Goal: Task Accomplishment & Management: Use online tool/utility

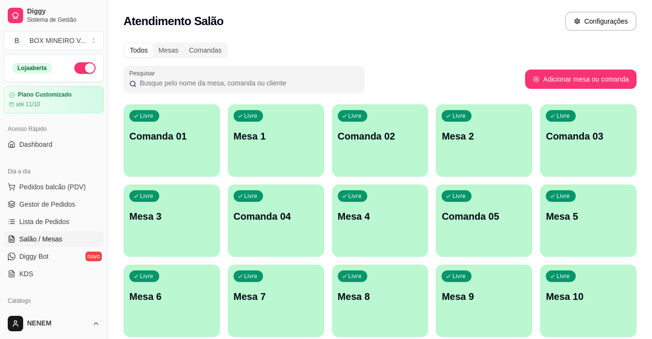
click at [281, 134] on p "Mesa 1" at bounding box center [276, 136] width 85 height 14
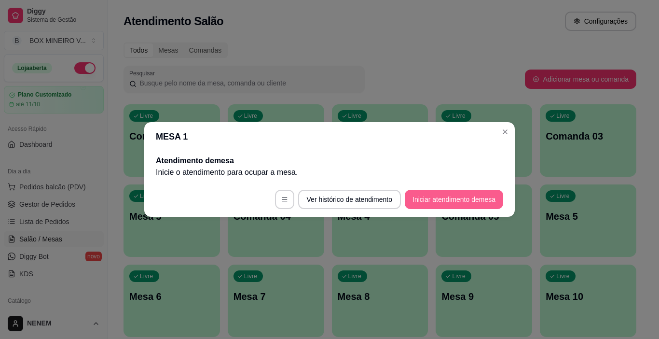
click at [447, 198] on button "Iniciar atendimento de mesa" at bounding box center [454, 199] width 98 height 19
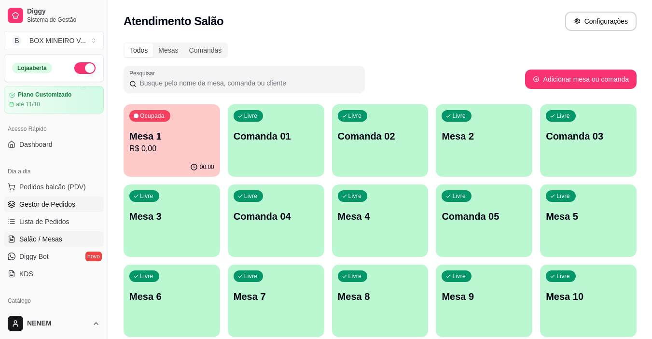
click at [30, 206] on span "Gestor de Pedidos" at bounding box center [47, 204] width 56 height 10
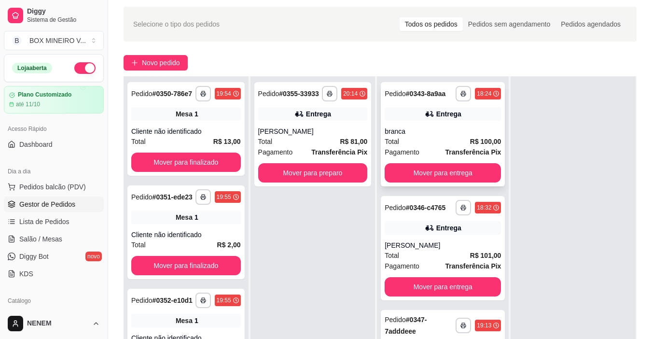
scroll to position [48, 0]
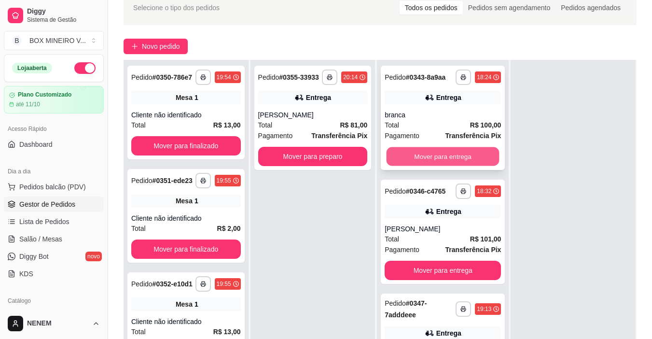
click at [410, 164] on button "Mover para entrega" at bounding box center [443, 156] width 113 height 19
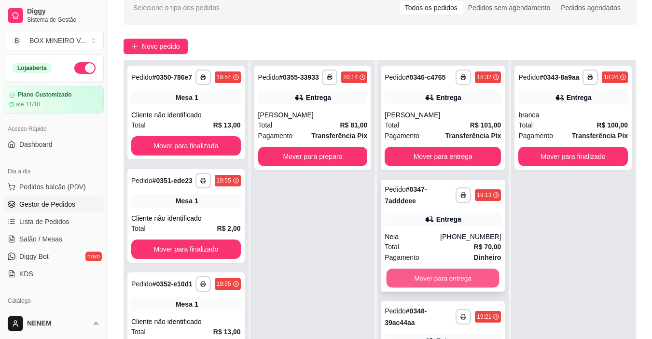
click at [392, 278] on button "Mover para entrega" at bounding box center [443, 278] width 113 height 19
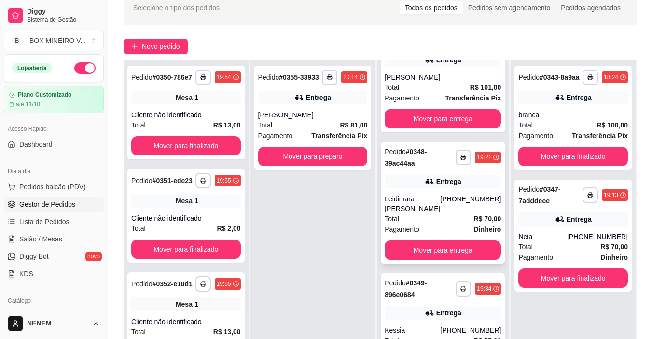
scroll to position [23, 0]
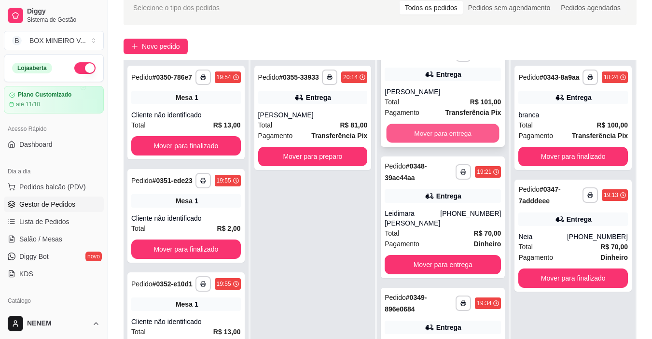
click at [427, 143] on button "Mover para entrega" at bounding box center [443, 133] width 113 height 19
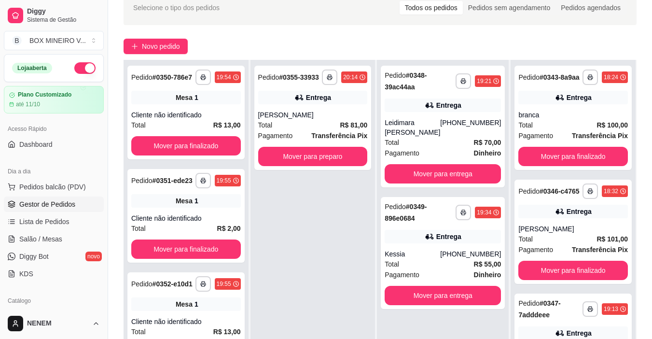
scroll to position [0, 0]
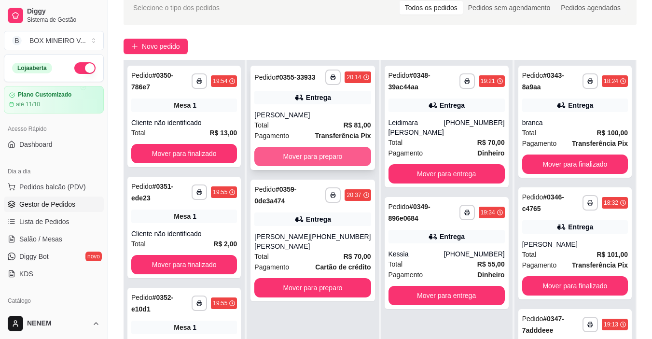
click at [350, 163] on button "Mover para preparo" at bounding box center [312, 156] width 116 height 19
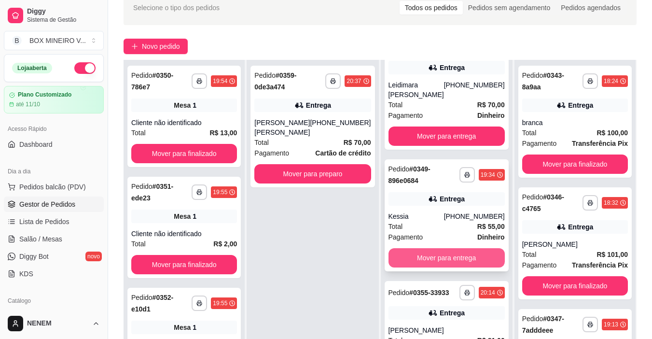
scroll to position [45, 0]
click at [442, 250] on button "Mover para entrega" at bounding box center [447, 257] width 116 height 19
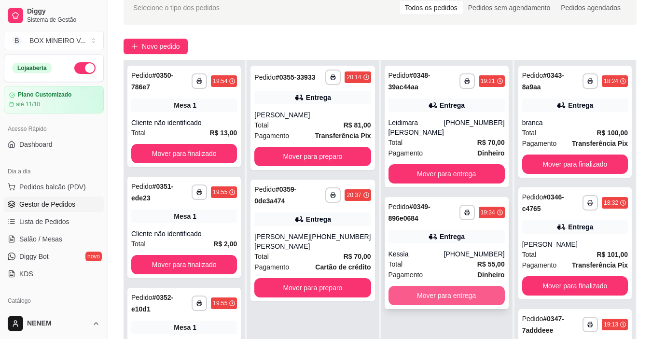
click at [467, 294] on button "Mover para entrega" at bounding box center [447, 295] width 116 height 19
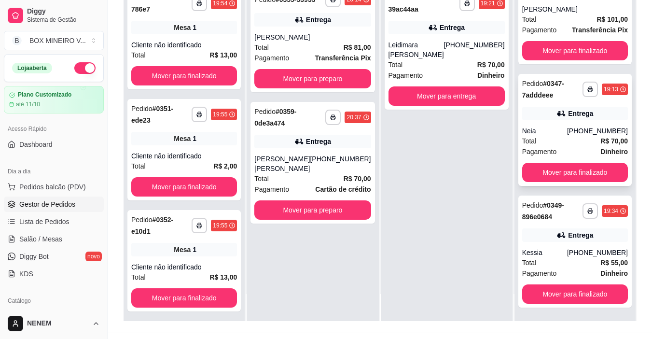
scroll to position [145, 0]
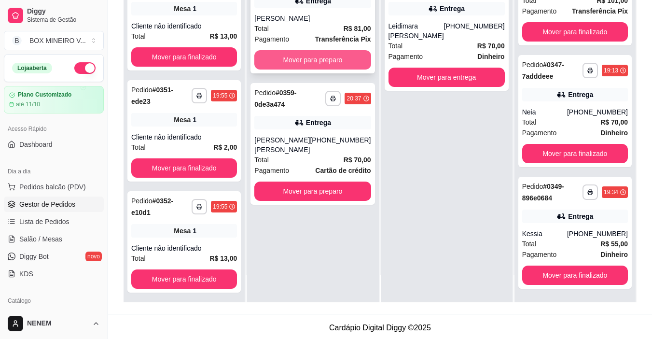
click at [351, 59] on button "Mover para preparo" at bounding box center [312, 59] width 116 height 19
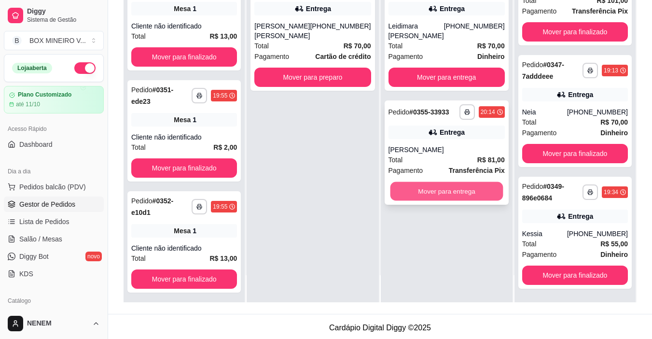
click at [441, 190] on button "Mover para entrega" at bounding box center [446, 191] width 113 height 19
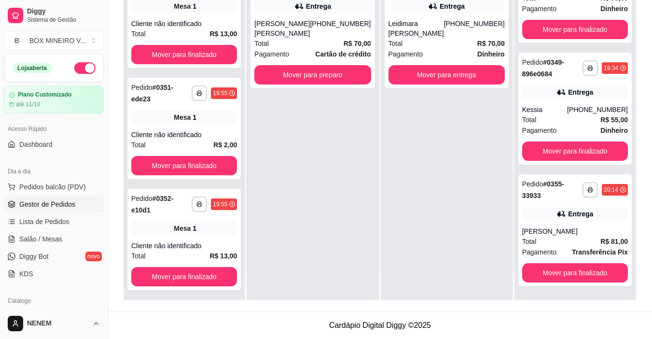
scroll to position [0, 0]
